Goal: Task Accomplishment & Management: Use online tool/utility

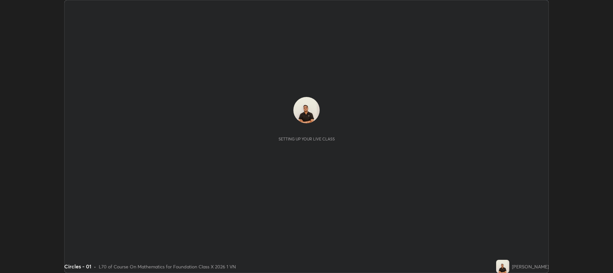
scroll to position [273, 613]
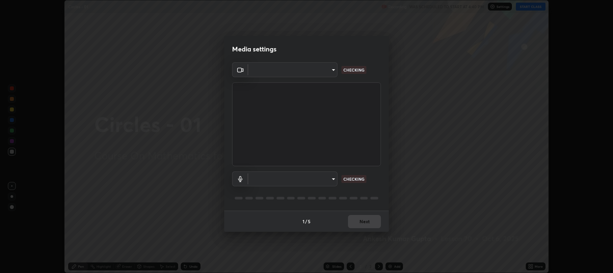
type input "2a561c120c3220b2f8b99532909308587796bda8d732d287aca83a6dd182eb89"
type input "e57f6960a9795a8c2a73ffebd985035ee1316a0e6525c793b51b9b2a3f3063a7"
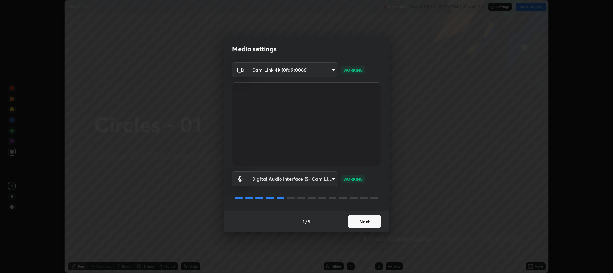
click at [352, 222] on button "Next" at bounding box center [364, 221] width 33 height 13
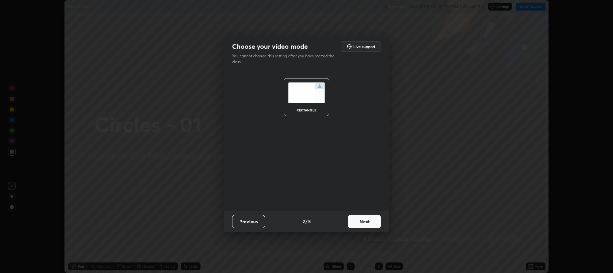
click at [354, 225] on button "Next" at bounding box center [364, 221] width 33 height 13
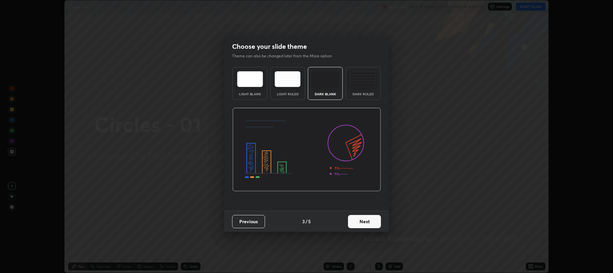
click at [355, 223] on button "Next" at bounding box center [364, 221] width 33 height 13
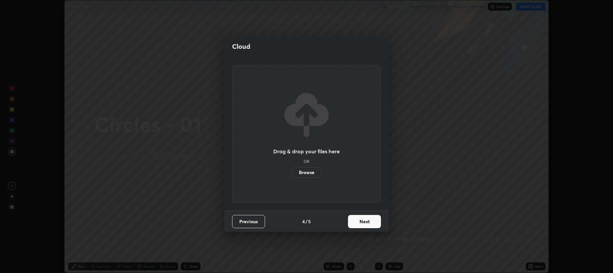
click at [353, 224] on button "Next" at bounding box center [364, 221] width 33 height 13
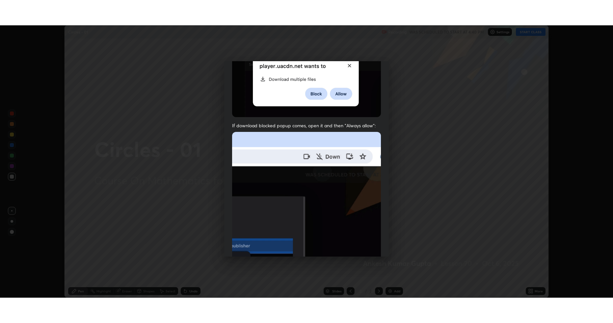
scroll to position [134, 0]
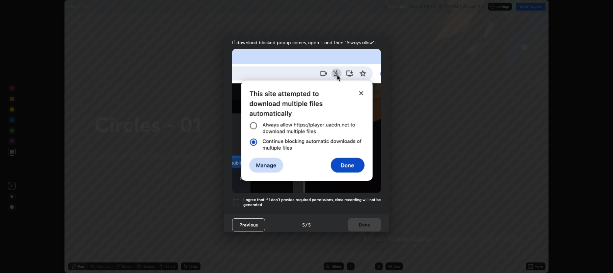
click at [235, 200] on div at bounding box center [236, 202] width 8 height 8
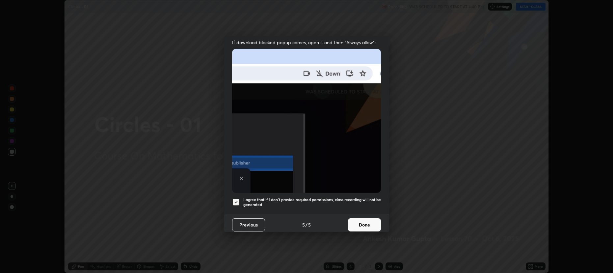
click at [350, 224] on button "Done" at bounding box center [364, 224] width 33 height 13
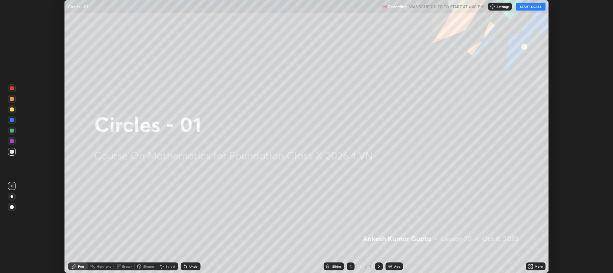
click at [530, 7] on button "START CLASS" at bounding box center [531, 7] width 30 height 8
click at [529, 265] on icon at bounding box center [530, 265] width 2 height 2
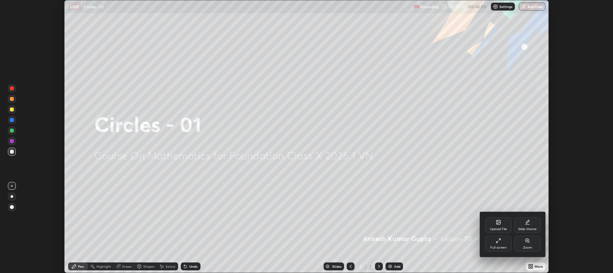
click at [490, 246] on div "Full screen" at bounding box center [498, 243] width 26 height 16
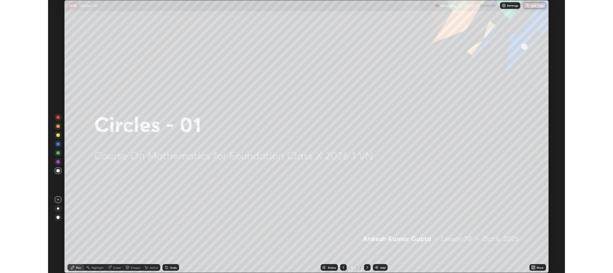
scroll to position [323, 613]
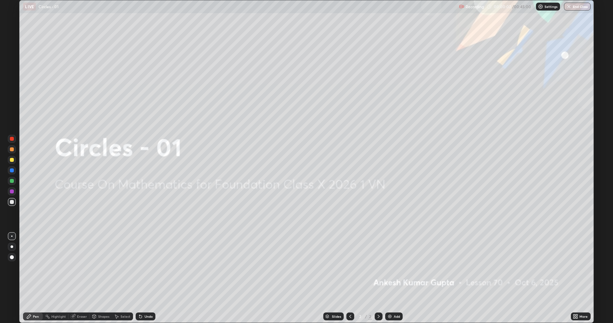
click at [389, 272] on img at bounding box center [389, 316] width 5 height 5
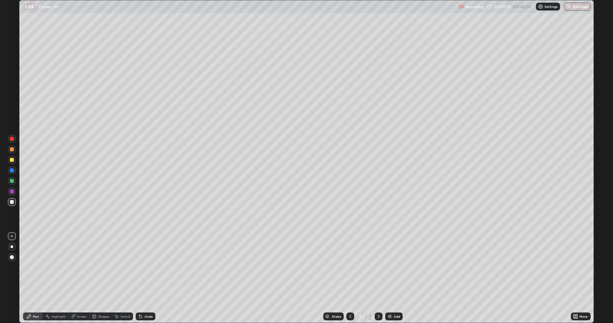
click at [100, 272] on div "Shapes" at bounding box center [101, 317] width 22 height 8
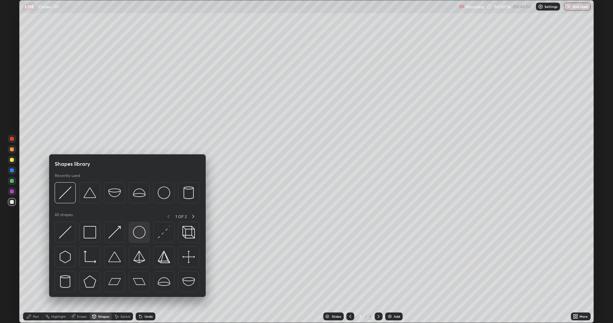
click at [140, 236] on img at bounding box center [139, 232] width 13 height 13
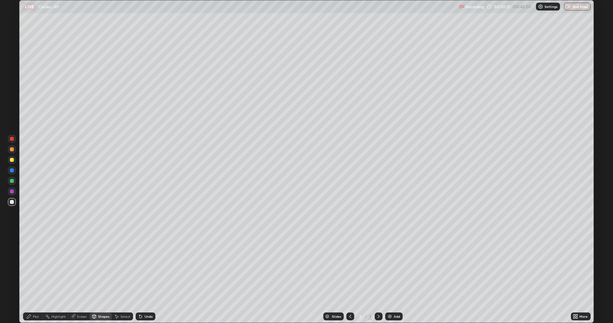
click at [102, 272] on div "Shapes" at bounding box center [101, 317] width 22 height 8
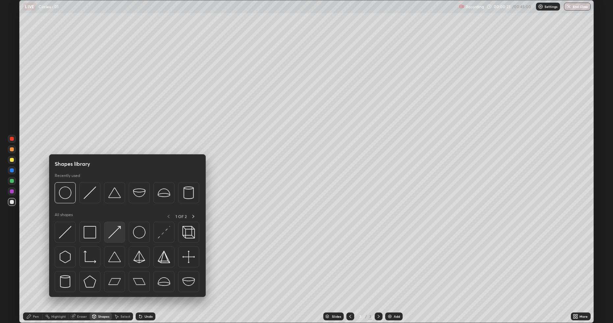
click at [113, 234] on img at bounding box center [114, 232] width 13 height 13
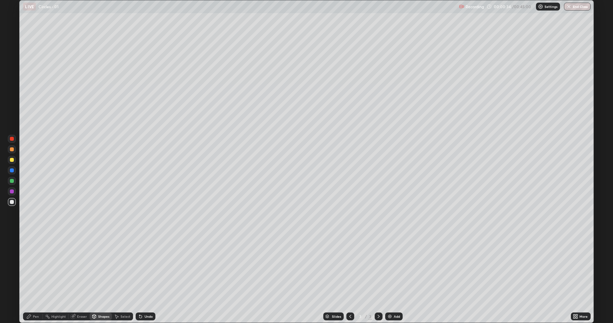
click at [34, 272] on div "Pen" at bounding box center [33, 317] width 20 height 8
click at [105, 272] on div "Shapes" at bounding box center [101, 317] width 22 height 8
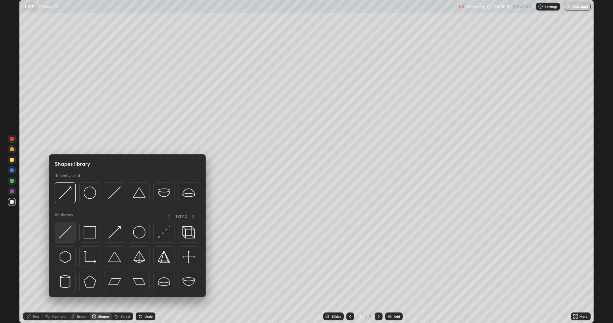
click at [69, 232] on img at bounding box center [65, 232] width 13 height 13
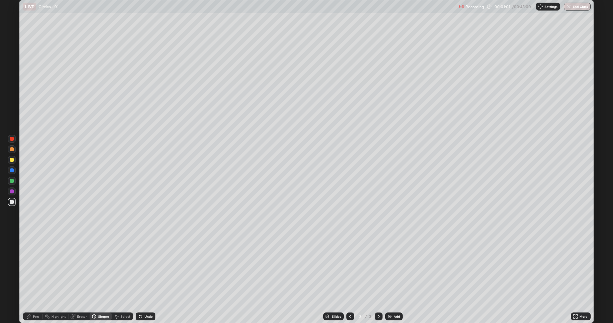
click at [13, 160] on div at bounding box center [12, 160] width 4 height 4
click at [34, 272] on div "Pen" at bounding box center [36, 316] width 6 height 3
click at [150, 272] on div "Undo" at bounding box center [149, 316] width 8 height 3
click at [147, 272] on div "Undo" at bounding box center [146, 317] width 20 height 8
click at [72, 272] on div "Eraser" at bounding box center [79, 317] width 21 height 8
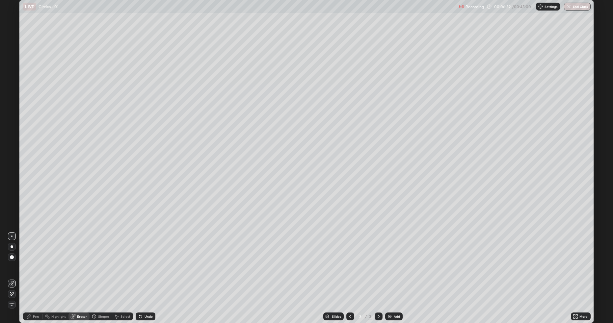
click at [38, 272] on div "Pen" at bounding box center [33, 317] width 20 height 8
click at [151, 272] on div "Undo" at bounding box center [146, 317] width 20 height 8
click at [147, 272] on div "Undo" at bounding box center [149, 316] width 8 height 3
click at [390, 272] on img at bounding box center [389, 316] width 5 height 5
click at [76, 272] on div "Eraser" at bounding box center [79, 317] width 21 height 8
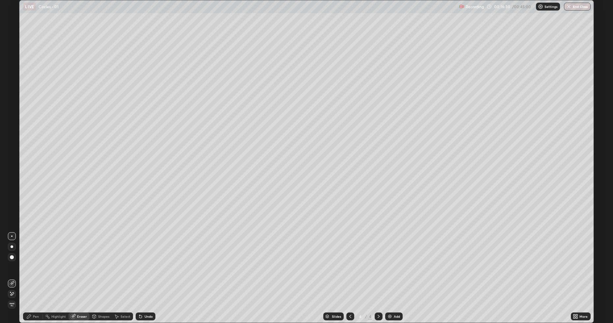
click at [33, 272] on div "Pen" at bounding box center [36, 316] width 6 height 3
click at [98, 272] on div "Shapes" at bounding box center [103, 316] width 11 height 3
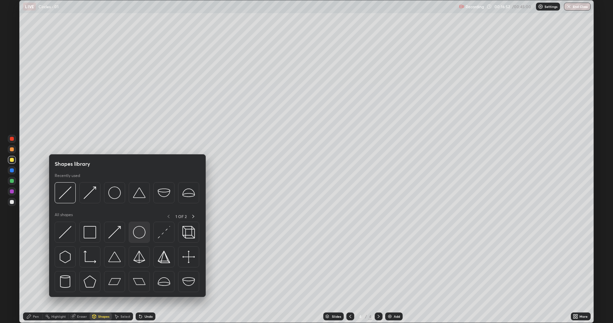
click at [135, 232] on img at bounding box center [139, 232] width 13 height 13
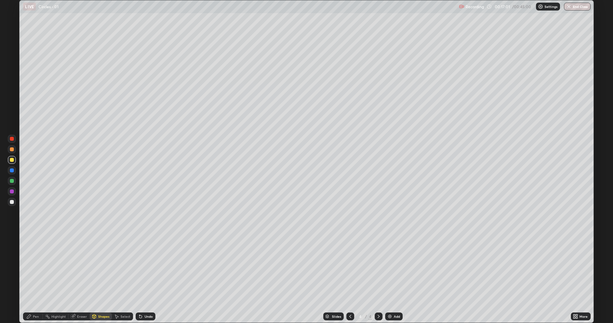
click at [145, 272] on div "Undo" at bounding box center [149, 316] width 8 height 3
click at [145, 272] on div "Undo" at bounding box center [146, 317] width 20 height 8
click at [145, 272] on div "Undo" at bounding box center [149, 316] width 8 height 3
click at [99, 272] on div "Shapes" at bounding box center [103, 316] width 11 height 3
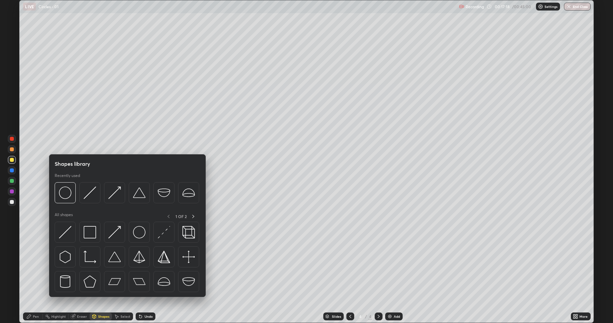
click at [90, 198] on img at bounding box center [90, 193] width 13 height 13
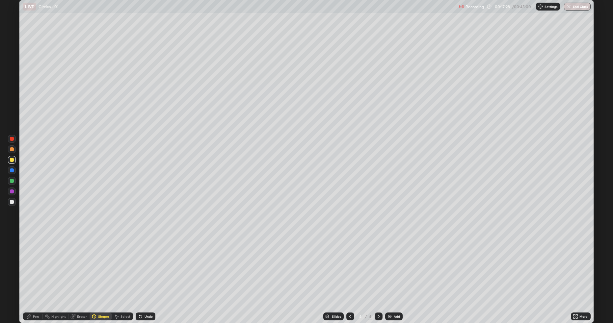
click at [33, 272] on div "Pen" at bounding box center [36, 316] width 6 height 3
click at [104, 272] on div "Shapes" at bounding box center [103, 316] width 11 height 3
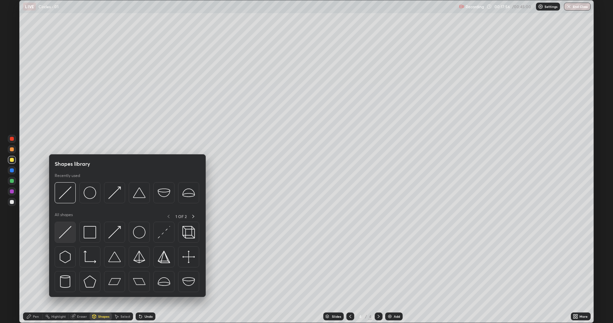
click at [67, 232] on img at bounding box center [65, 232] width 13 height 13
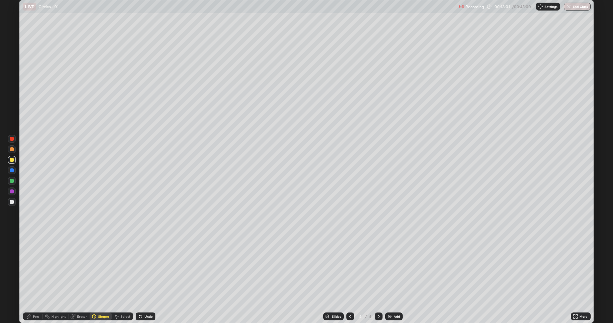
click at [35, 272] on div "Pen" at bounding box center [36, 316] width 6 height 3
click at [9, 201] on div at bounding box center [12, 202] width 8 height 8
click at [145, 272] on div "Undo" at bounding box center [149, 316] width 8 height 3
click at [148, 272] on div "Undo" at bounding box center [149, 316] width 8 height 3
click at [147, 272] on div "Undo" at bounding box center [149, 316] width 8 height 3
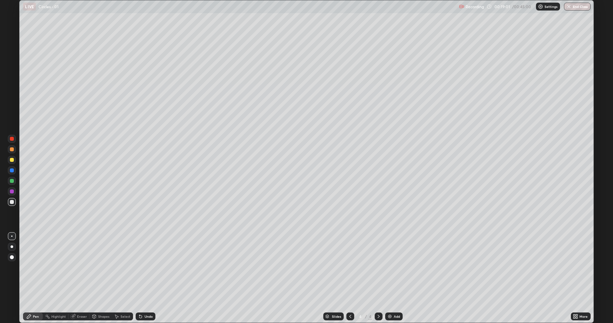
click at [146, 272] on div "Undo" at bounding box center [149, 316] width 8 height 3
click at [145, 272] on div "Undo" at bounding box center [149, 316] width 8 height 3
click at [146, 272] on div "Undo" at bounding box center [149, 316] width 8 height 3
click at [388, 272] on img at bounding box center [389, 316] width 5 height 5
click at [146, 272] on div "Undo" at bounding box center [149, 316] width 8 height 3
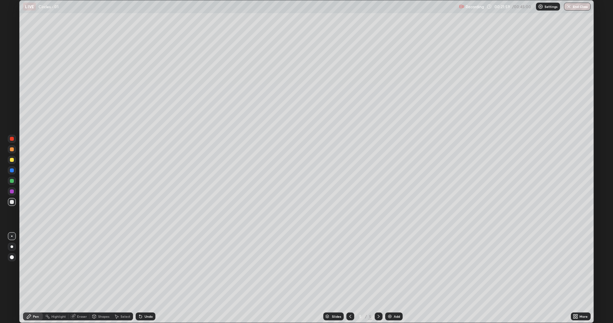
click at [98, 272] on div "Shapes" at bounding box center [103, 316] width 11 height 3
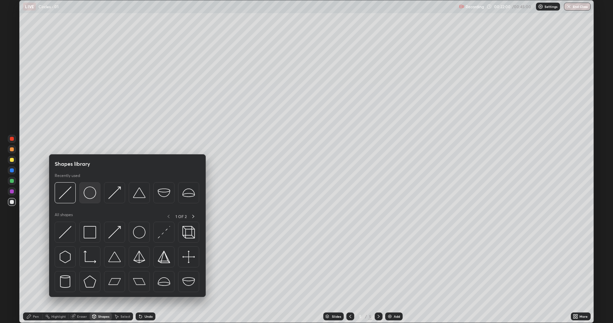
click at [93, 196] on img at bounding box center [90, 193] width 13 height 13
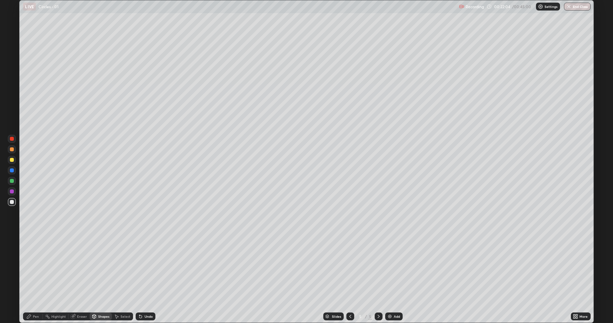
click at [34, 272] on div "Pen" at bounding box center [36, 316] width 6 height 3
click at [100, 272] on div "Shapes" at bounding box center [103, 316] width 11 height 3
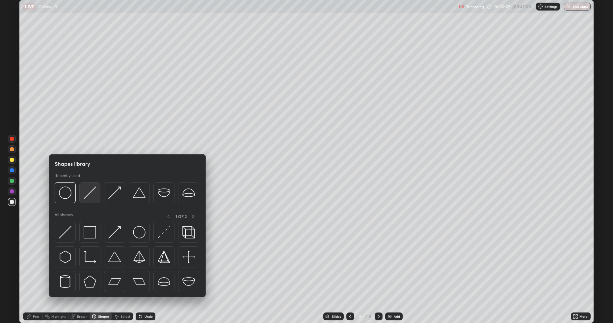
click at [94, 196] on img at bounding box center [90, 193] width 13 height 13
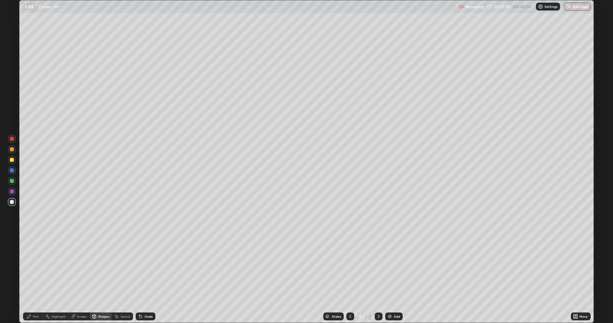
click at [81, 272] on div "Eraser" at bounding box center [82, 316] width 10 height 3
click at [31, 272] on icon at bounding box center [28, 316] width 5 height 5
click at [12, 160] on div at bounding box center [12, 160] width 4 height 4
click at [12, 169] on div at bounding box center [12, 171] width 4 height 4
click at [13, 151] on div at bounding box center [12, 150] width 4 height 4
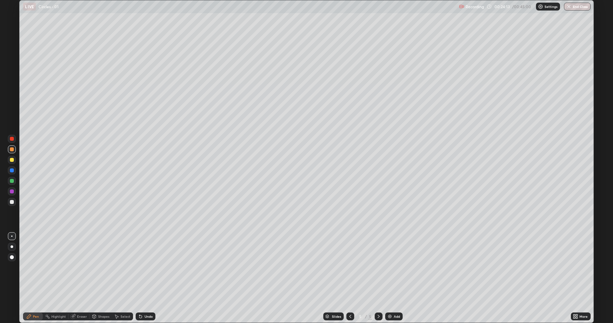
click at [11, 202] on div at bounding box center [12, 202] width 4 height 4
click at [13, 159] on div at bounding box center [12, 160] width 4 height 4
click at [392, 272] on div "Add" at bounding box center [393, 317] width 17 height 8
click at [98, 272] on div "Shapes" at bounding box center [101, 317] width 22 height 8
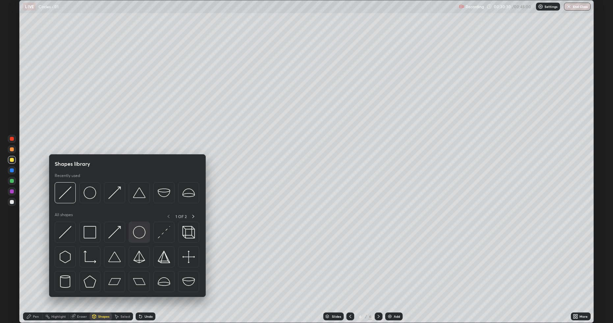
click at [137, 235] on img at bounding box center [139, 232] width 13 height 13
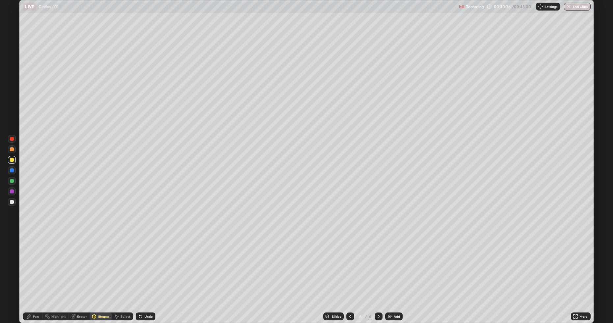
click at [101, 272] on div "Shapes" at bounding box center [101, 317] width 22 height 8
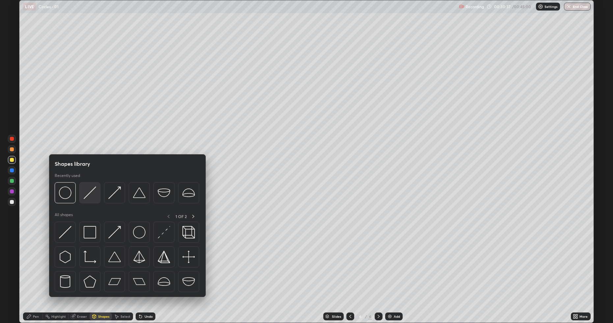
click at [92, 197] on img at bounding box center [90, 193] width 13 height 13
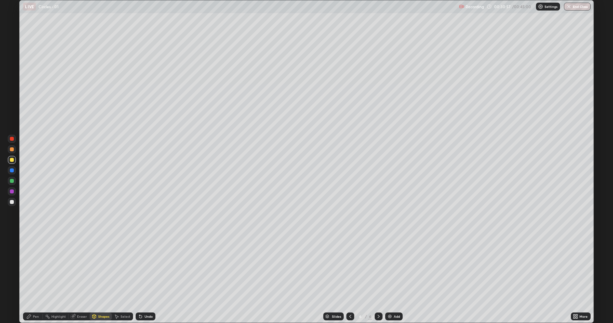
click at [151, 272] on div "Undo" at bounding box center [146, 317] width 20 height 8
click at [84, 272] on div "Eraser" at bounding box center [82, 316] width 10 height 3
click at [102, 272] on div "Shapes" at bounding box center [101, 317] width 22 height 8
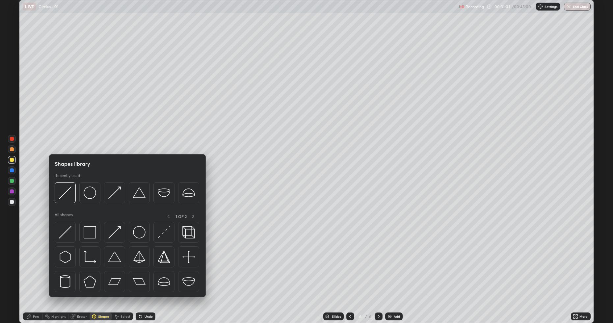
click at [84, 272] on div "Eraser" at bounding box center [82, 316] width 10 height 3
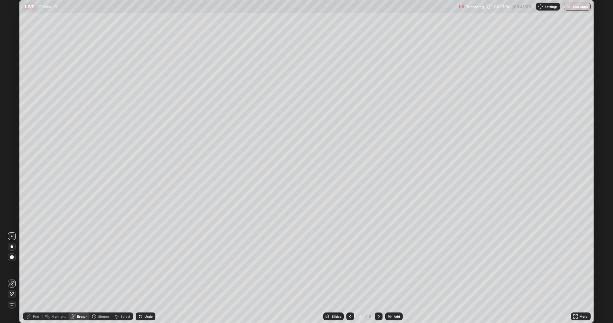
click at [103, 272] on div "Shapes" at bounding box center [103, 316] width 11 height 3
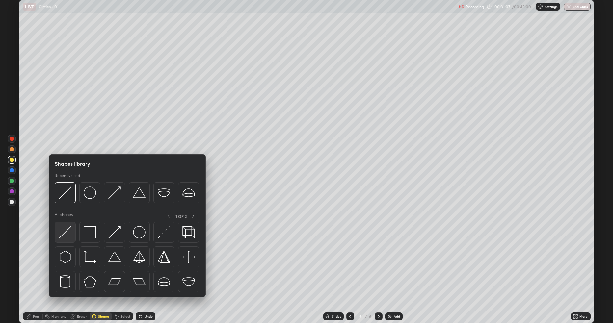
click at [72, 231] on div at bounding box center [65, 232] width 21 height 21
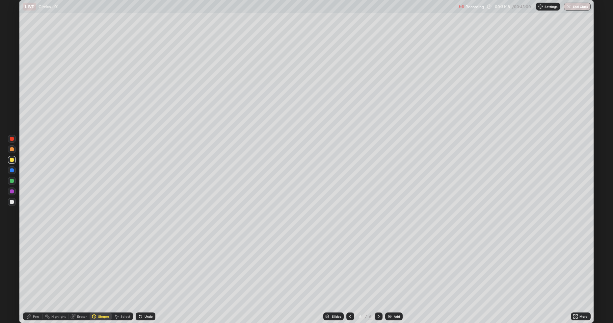
click at [149, 272] on div "Undo" at bounding box center [149, 316] width 8 height 3
click at [13, 202] on div at bounding box center [12, 202] width 4 height 4
click at [36, 272] on div "Pen" at bounding box center [36, 316] width 6 height 3
click at [78, 272] on div "Eraser" at bounding box center [82, 316] width 10 height 3
click at [37, 272] on div "Pen" at bounding box center [36, 316] width 6 height 3
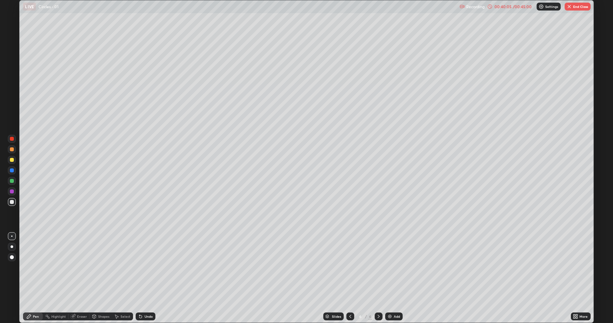
click at [390, 272] on img at bounding box center [389, 316] width 5 height 5
click at [80, 272] on div "Eraser" at bounding box center [82, 316] width 10 height 3
click at [103, 272] on div "Shapes" at bounding box center [101, 317] width 22 height 8
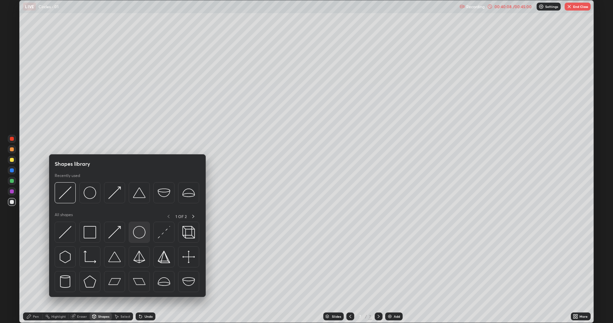
click at [135, 235] on img at bounding box center [139, 232] width 13 height 13
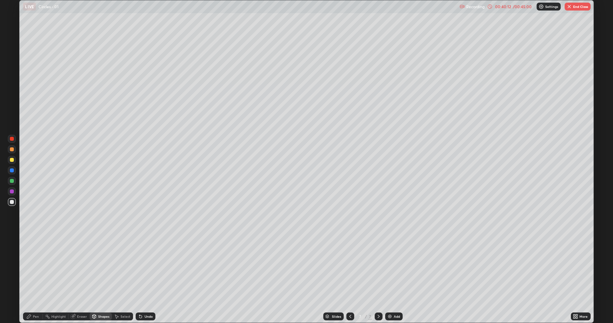
click at [104, 272] on div "Shapes" at bounding box center [103, 316] width 11 height 3
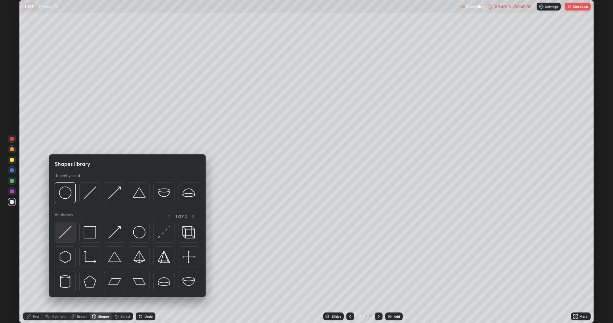
click at [68, 233] on img at bounding box center [65, 232] width 13 height 13
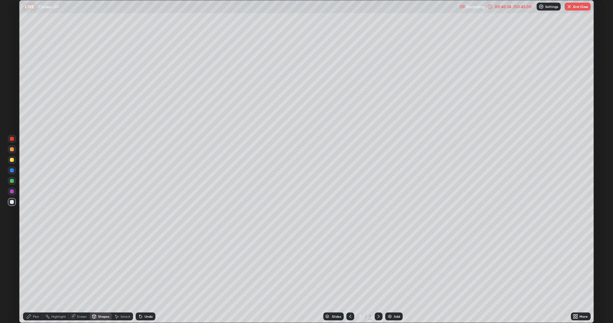
click at [36, 272] on div "Pen" at bounding box center [36, 316] width 6 height 3
click at [12, 159] on div at bounding box center [12, 160] width 4 height 4
click at [145, 272] on div "Undo" at bounding box center [149, 316] width 8 height 3
click at [577, 7] on button "End Class" at bounding box center [578, 7] width 26 height 8
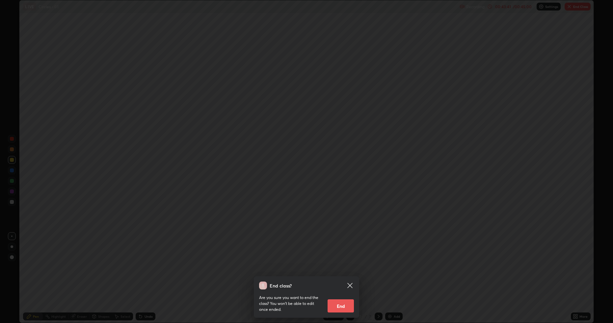
click at [330, 272] on button "End" at bounding box center [341, 306] width 26 height 13
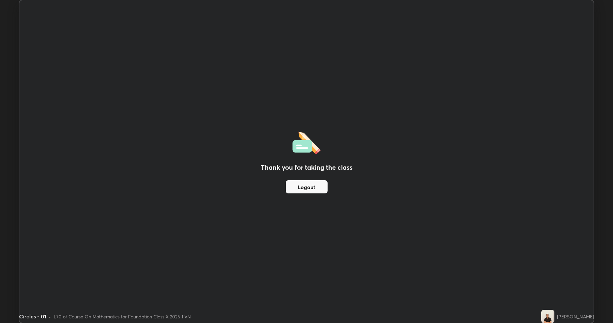
click at [168, 155] on div "Thank you for taking the class Logout" at bounding box center [306, 161] width 574 height 323
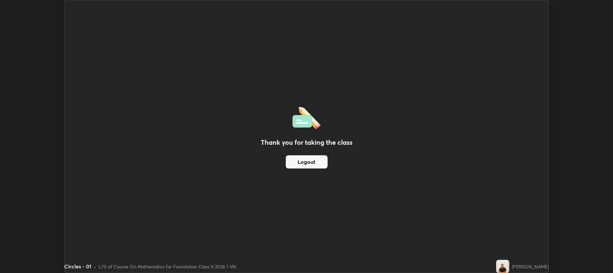
scroll to position [32664, 32324]
